Goal: Navigation & Orientation: Find specific page/section

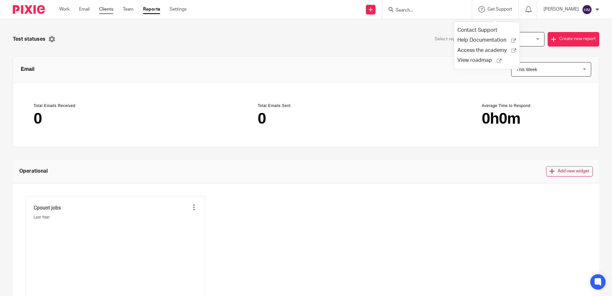
click at [105, 9] on link "Clients" at bounding box center [106, 9] width 14 height 6
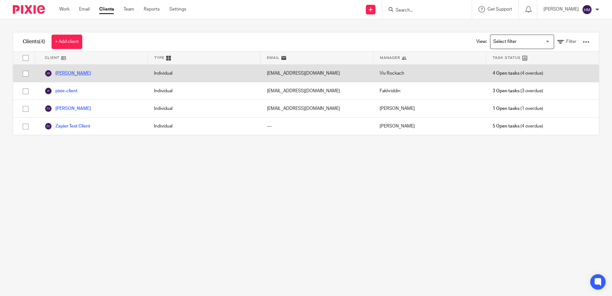
click at [73, 74] on link "[PERSON_NAME]" at bounding box center [68, 73] width 46 height 8
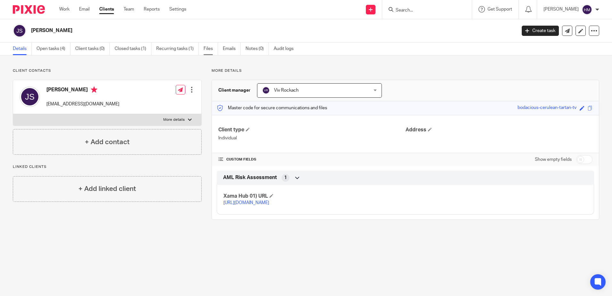
click at [205, 47] on link "Files" at bounding box center [211, 49] width 14 height 12
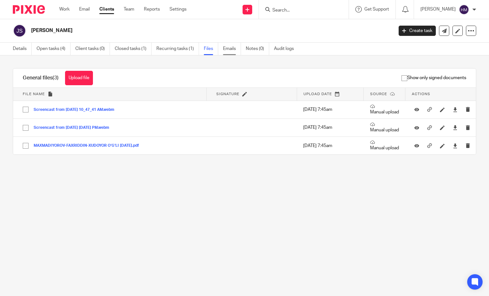
click at [226, 48] on link "Emails" at bounding box center [232, 49] width 18 height 12
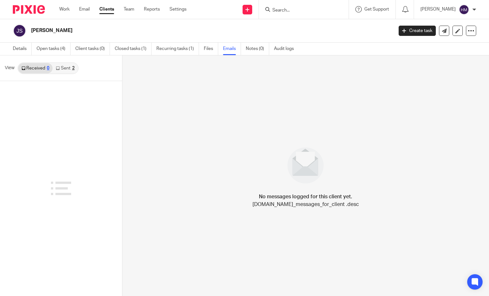
click at [71, 70] on link "Sent 2" at bounding box center [65, 68] width 25 height 10
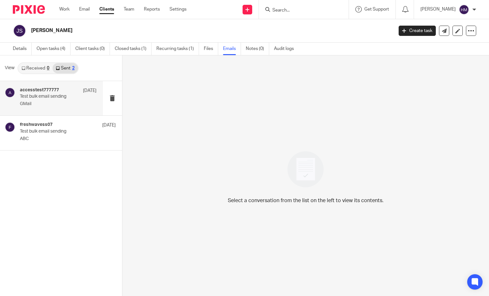
click at [57, 97] on p "Test bulk email sending" at bounding box center [50, 96] width 61 height 5
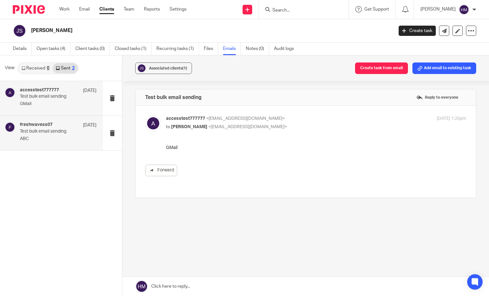
click at [61, 129] on p "Test bulk email sending" at bounding box center [50, 131] width 61 height 5
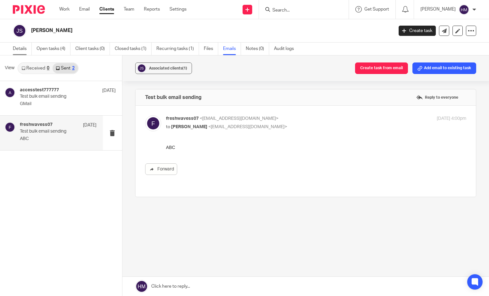
click at [14, 44] on link "Details" at bounding box center [22, 49] width 19 height 12
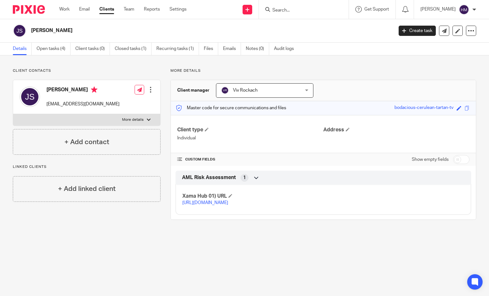
click at [455, 160] on input "checkbox" at bounding box center [461, 159] width 16 height 9
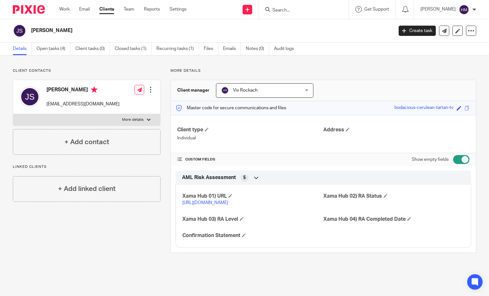
click at [456, 159] on input "checkbox" at bounding box center [461, 159] width 16 height 9
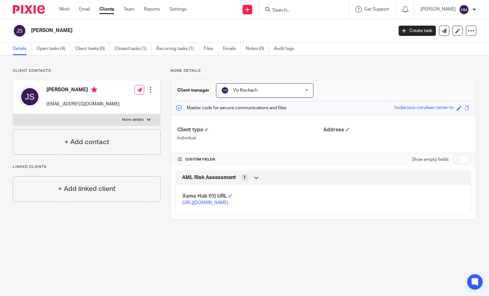
click at [202, 159] on h4 "CUSTOM FIELDS" at bounding box center [250, 159] width 146 height 5
click at [177, 159] on span at bounding box center [179, 159] width 5 height 5
click at [255, 177] on icon at bounding box center [256, 177] width 6 height 6
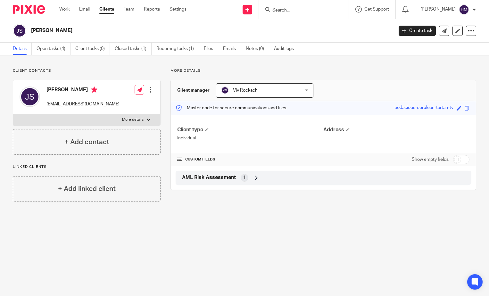
click at [255, 177] on icon at bounding box center [256, 177] width 6 height 6
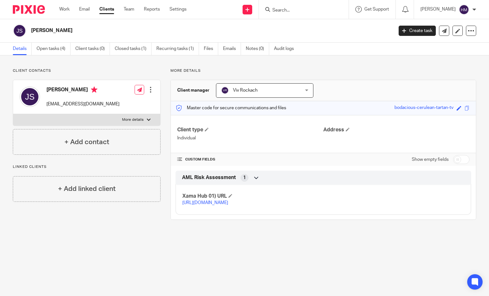
click at [425, 158] on label "Show empty fields" at bounding box center [429, 159] width 37 height 6
drag, startPoint x: 448, startPoint y: 157, endPoint x: 453, endPoint y: 158, distance: 5.5
click at [448, 157] on div "Show empty fields" at bounding box center [440, 159] width 58 height 13
click at [456, 158] on input "checkbox" at bounding box center [461, 159] width 16 height 9
checkbox input "true"
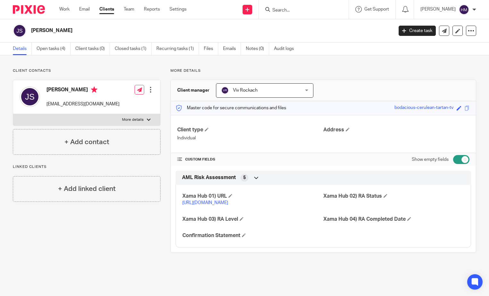
click at [228, 178] on span "AML Risk Assessment" at bounding box center [209, 177] width 54 height 7
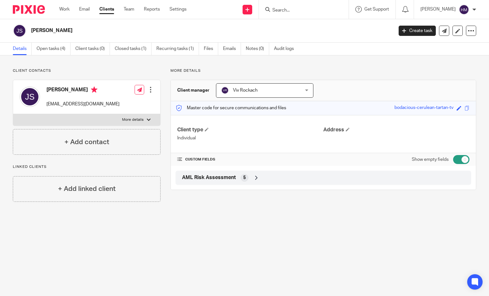
click at [228, 178] on span "AML Risk Assessment" at bounding box center [209, 177] width 54 height 7
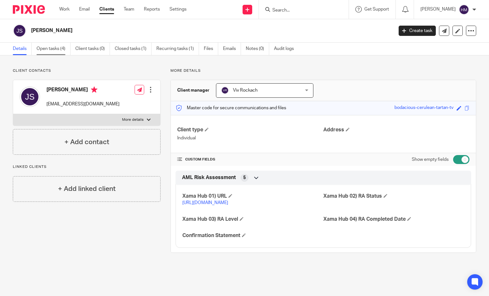
click at [56, 51] on link "Open tasks (4)" at bounding box center [53, 49] width 34 height 12
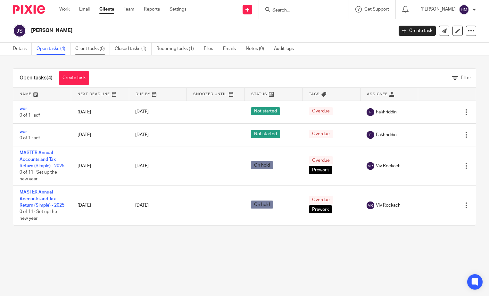
click at [90, 51] on link "Client tasks (0)" at bounding box center [92, 49] width 35 height 12
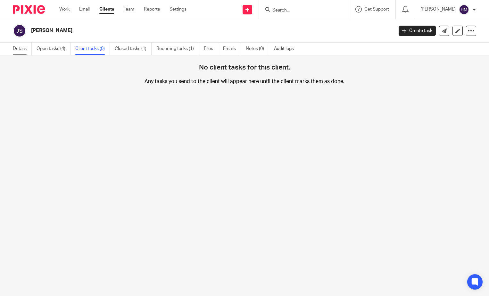
click at [21, 50] on link "Details" at bounding box center [22, 49] width 19 height 12
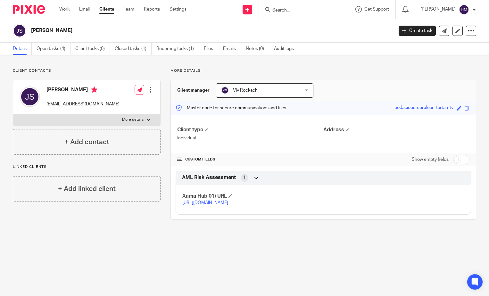
click at [184, 6] on div "Work Email Clients Team Reports Settings Work Email Clients Team Reports Settin…" at bounding box center [124, 9] width 143 height 19
click at [184, 10] on link "Settings" at bounding box center [177, 9] width 17 height 6
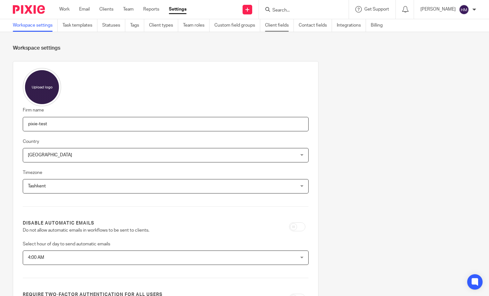
click at [274, 26] on link "Client fields" at bounding box center [279, 25] width 29 height 12
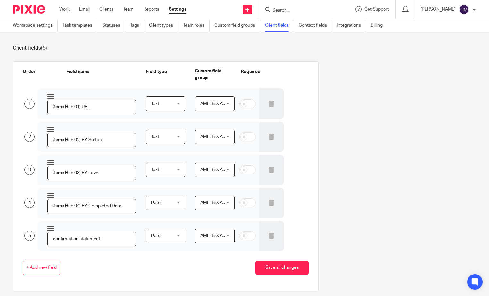
click at [220, 101] on span "AML Risk Assessment" at bounding box center [222, 103] width 45 height 4
click at [220, 101] on div "AML Risk Assessment" at bounding box center [222, 103] width 45 height 4
click at [108, 11] on link "Clients" at bounding box center [106, 9] width 14 height 6
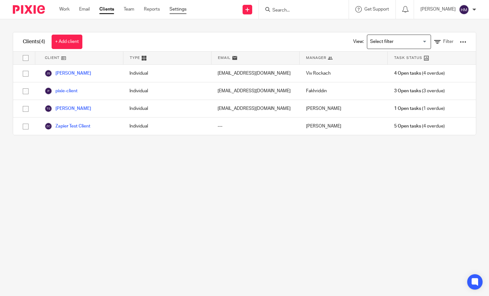
click at [182, 10] on link "Settings" at bounding box center [177, 9] width 17 height 6
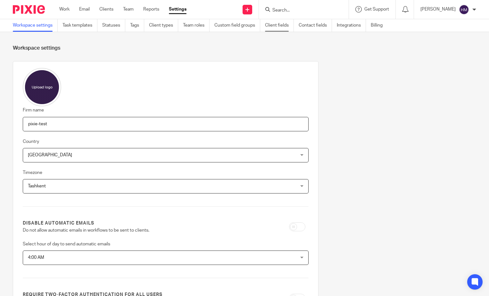
click at [293, 26] on link "Client fields" at bounding box center [279, 25] width 29 height 12
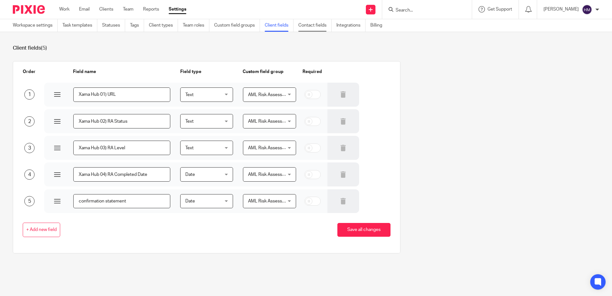
click at [307, 25] on link "Contact fields" at bounding box center [314, 25] width 33 height 12
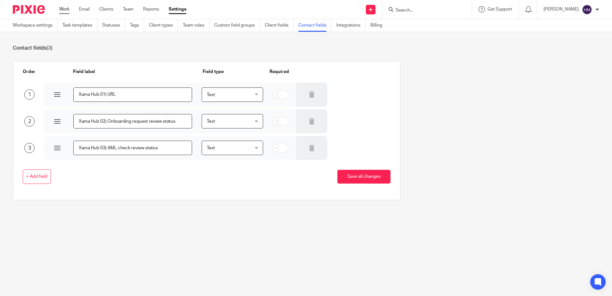
click at [67, 10] on link "Work" at bounding box center [64, 9] width 10 height 6
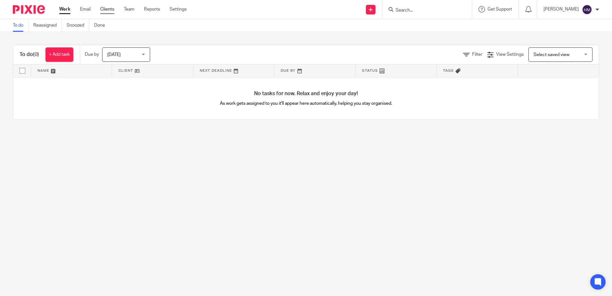
click at [113, 7] on link "Clients" at bounding box center [107, 9] width 14 height 6
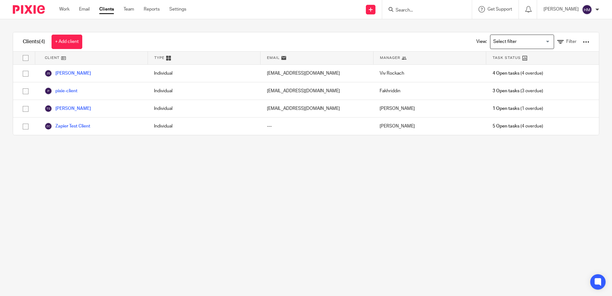
click at [583, 42] on div at bounding box center [586, 42] width 6 height 6
